Goal: Go to known website: Access a specific website the user already knows

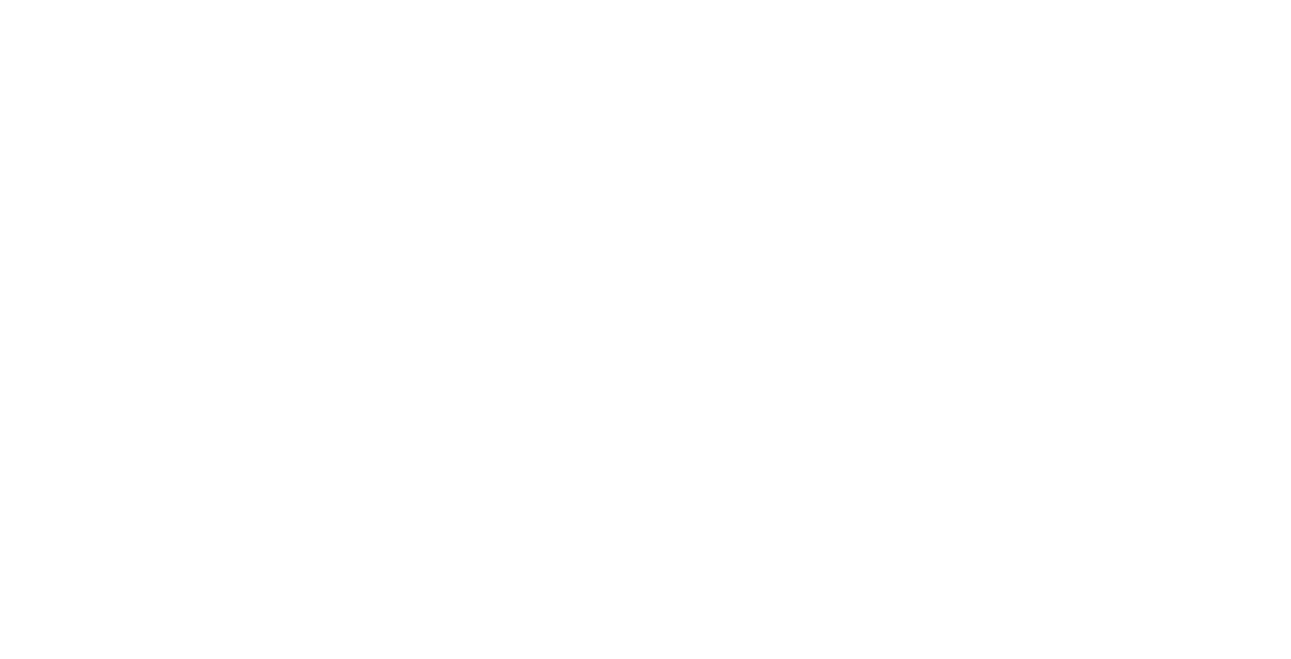
type input "[PERSON_NAME][EMAIL_ADDRESS][DOMAIN_NAME]"
click at [0, 0] on input "Sign In" at bounding box center [0, 0] width 0 height 0
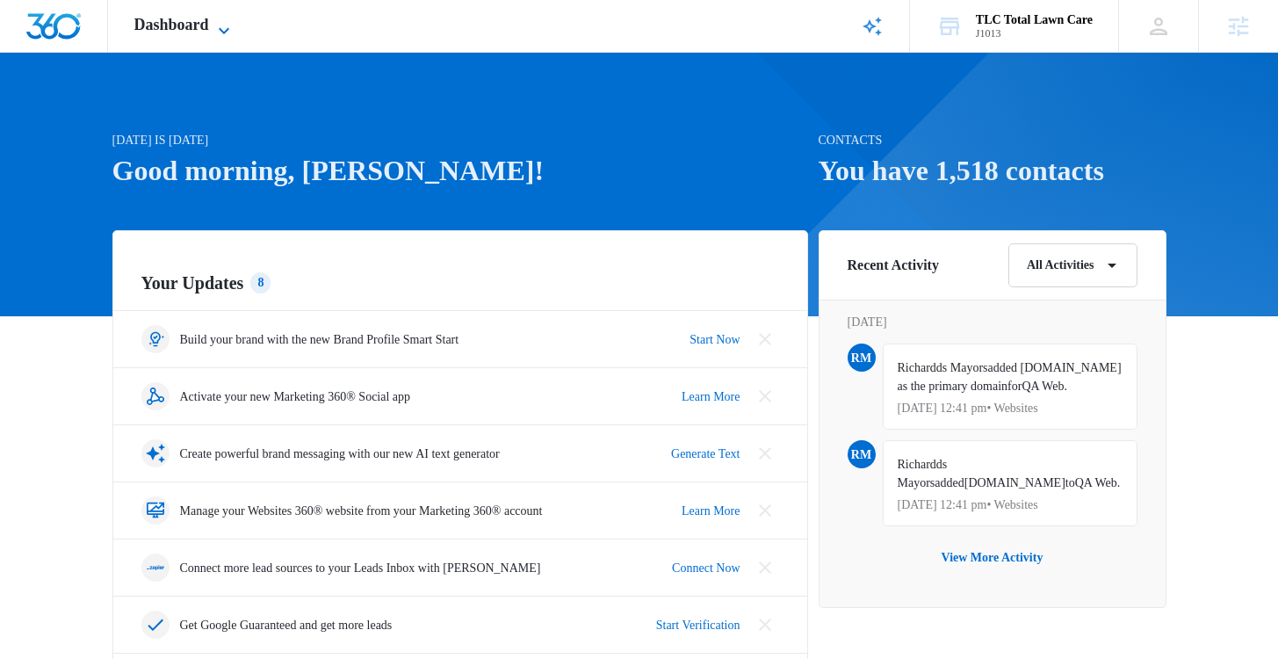
click at [209, 26] on span "Dashboard" at bounding box center [171, 25] width 75 height 18
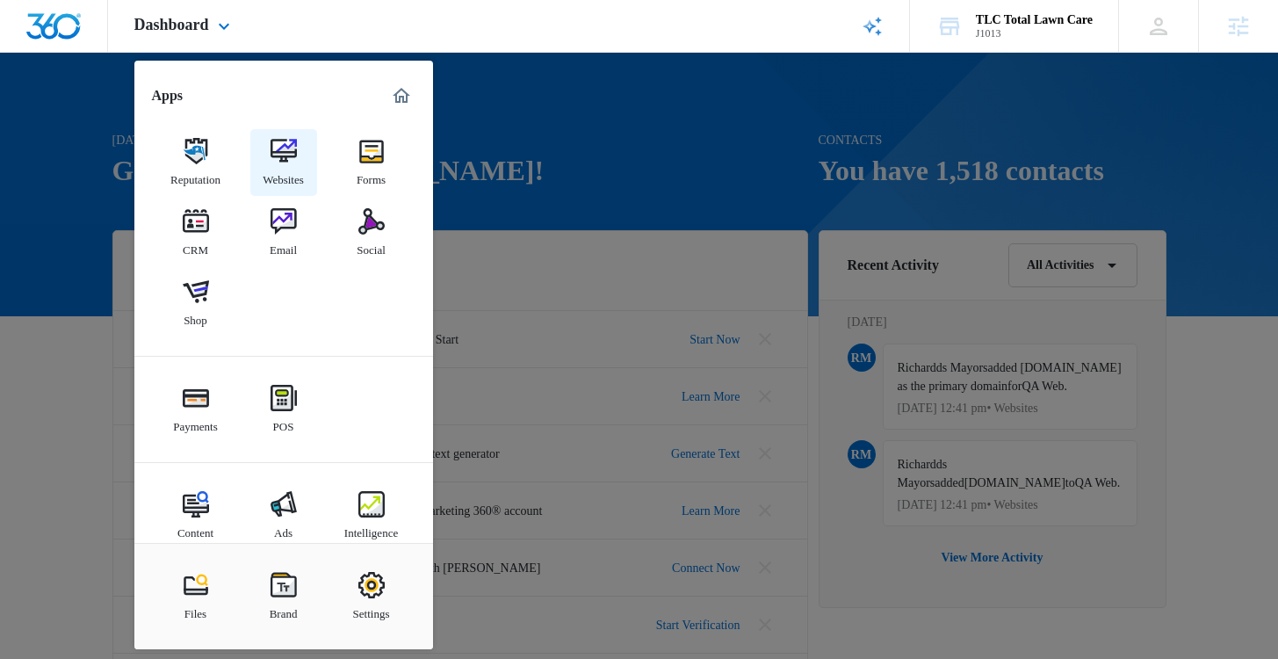
click at [263, 148] on link "Websites" at bounding box center [283, 162] width 67 height 67
